Goal: Navigation & Orientation: Find specific page/section

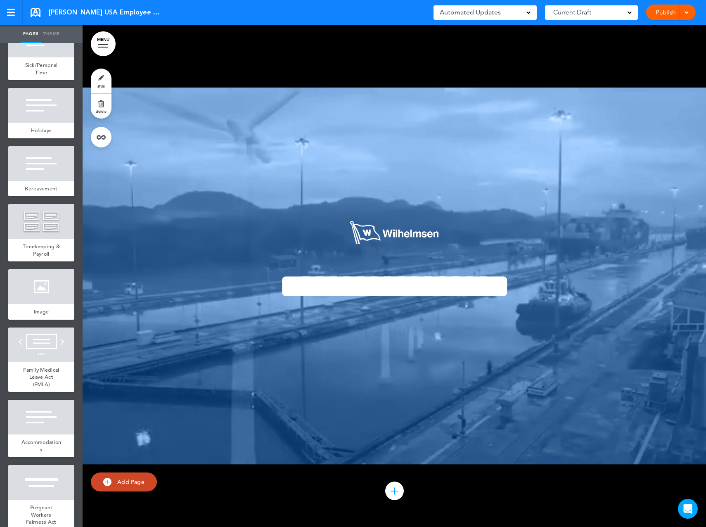
scroll to position [2394, 0]
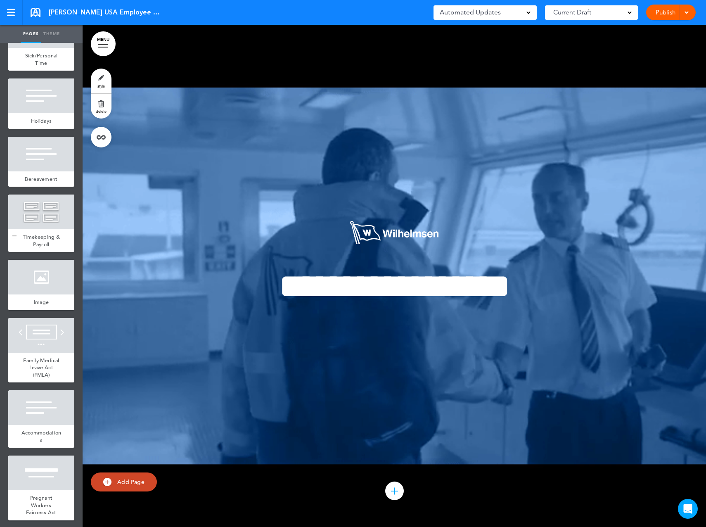
click at [48, 246] on div "Timekeeping & Payroll" at bounding box center [41, 240] width 66 height 23
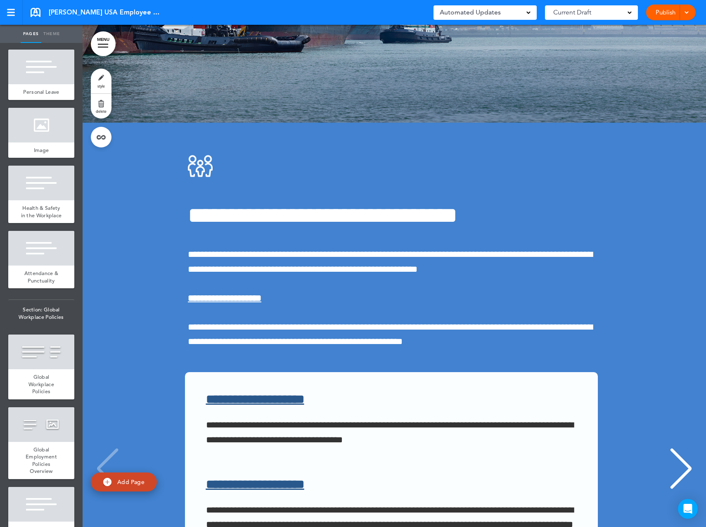
scroll to position [3179, 0]
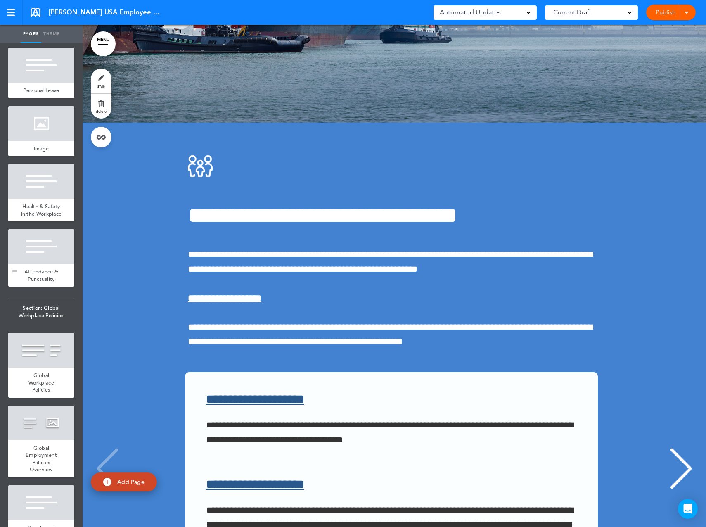
click at [45, 264] on div at bounding box center [41, 246] width 66 height 35
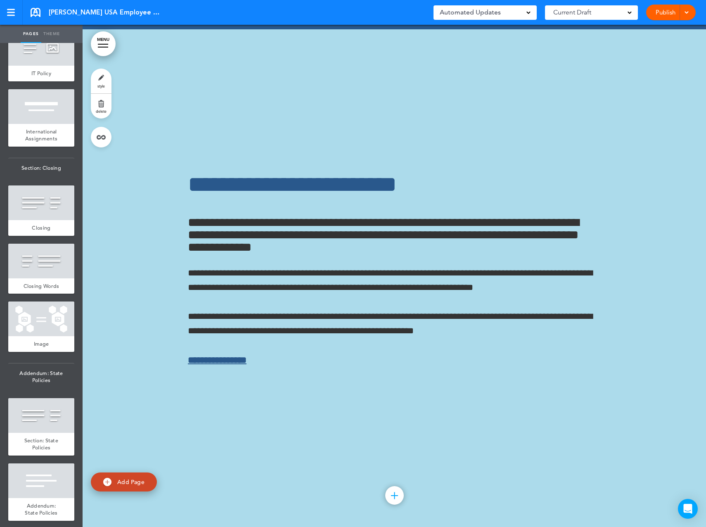
scroll to position [3962, 0]
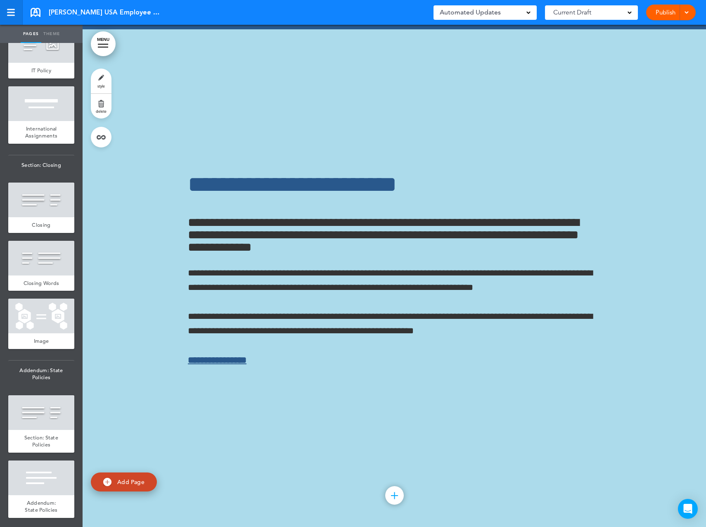
scroll to position [18496, 0]
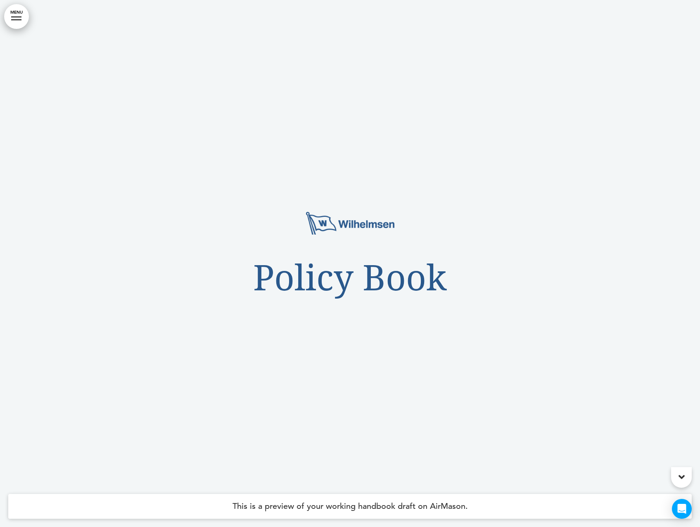
click at [15, 17] on div at bounding box center [16, 17] width 10 height 1
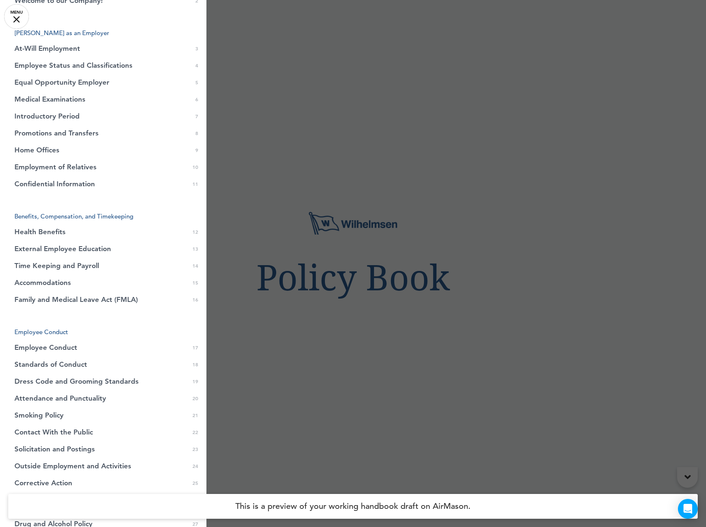
scroll to position [124, 0]
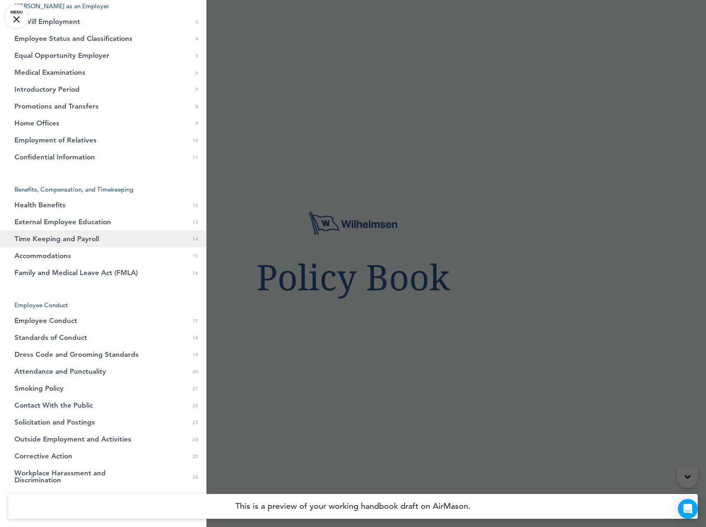
click at [69, 237] on span "Time Keeping and Payroll" at bounding box center [56, 238] width 85 height 7
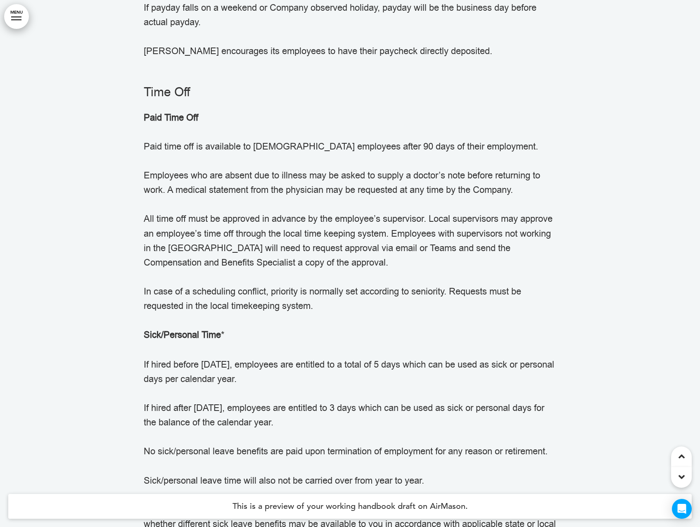
scroll to position [10772, 0]
